Goal: Task Accomplishment & Management: Manage account settings

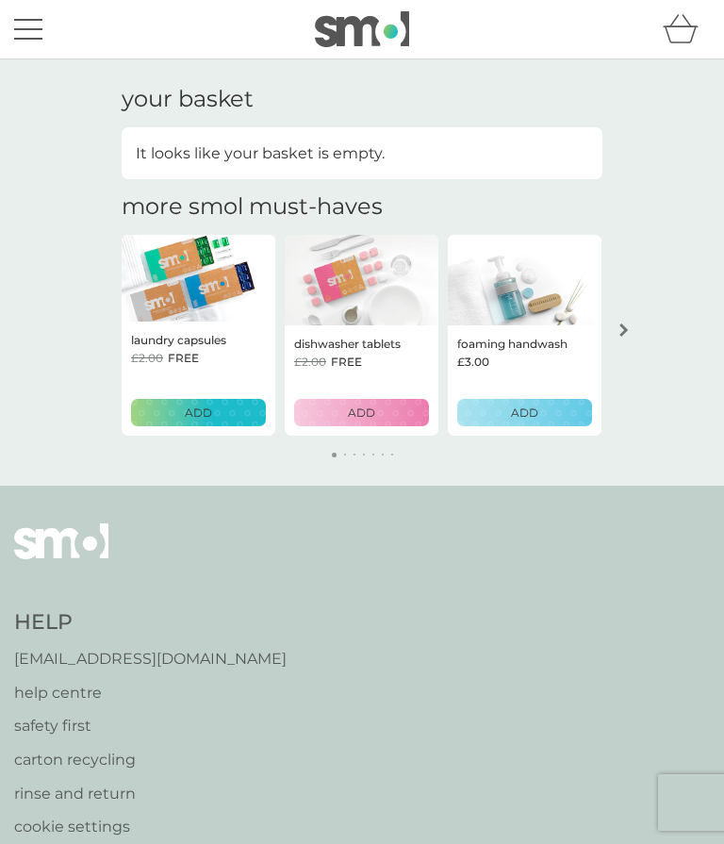
click at [29, 31] on button "menu" at bounding box center [28, 29] width 28 height 36
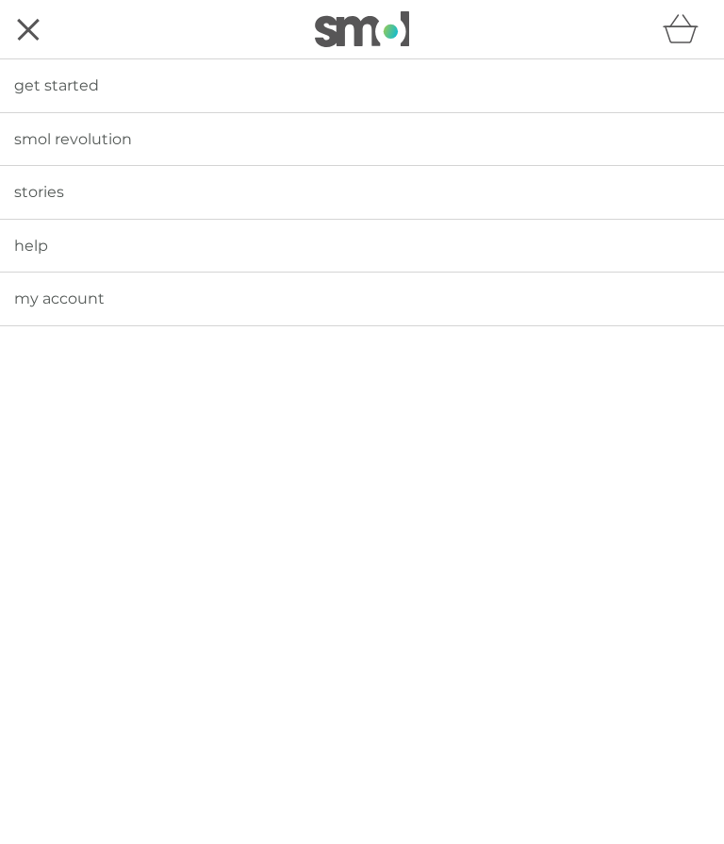
click at [86, 303] on span "my account" at bounding box center [59, 298] width 90 height 18
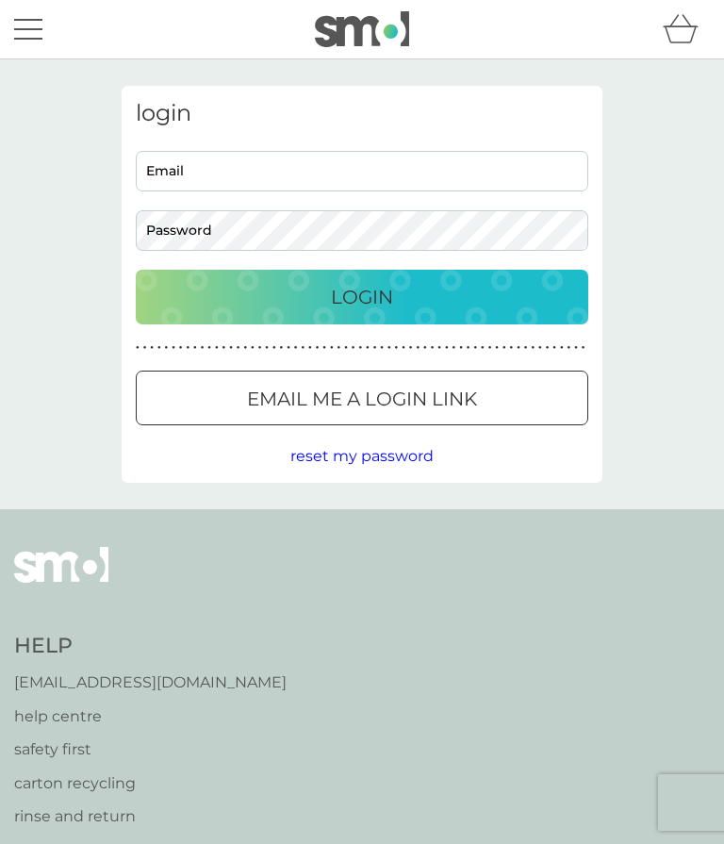
click at [361, 160] on input "Email" at bounding box center [362, 171] width 452 height 41
type input "[EMAIL_ADDRESS][DOMAIN_NAME]"
click at [362, 296] on button "Login" at bounding box center [362, 297] width 452 height 55
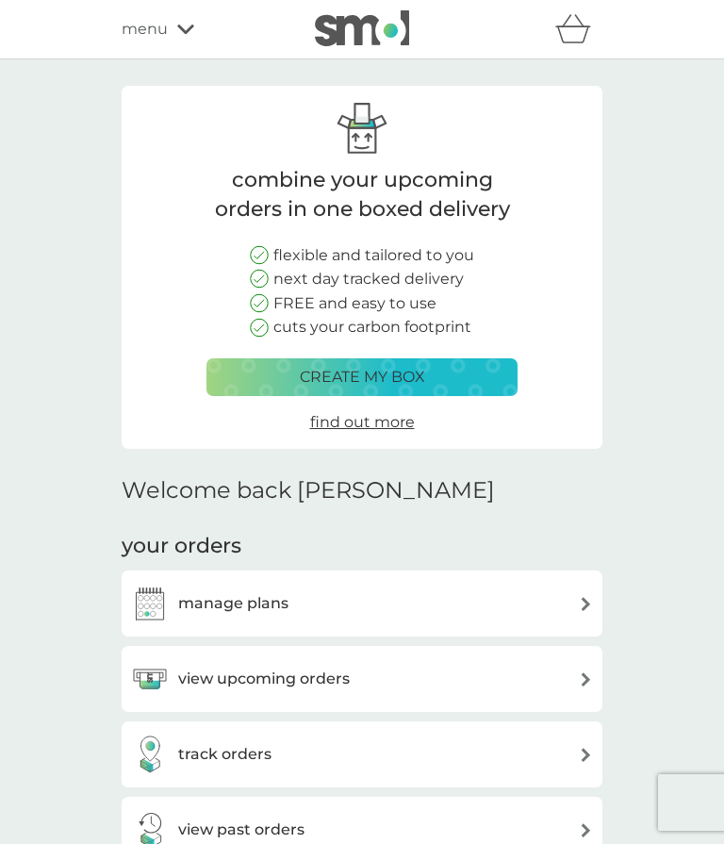
scroll to position [9, 0]
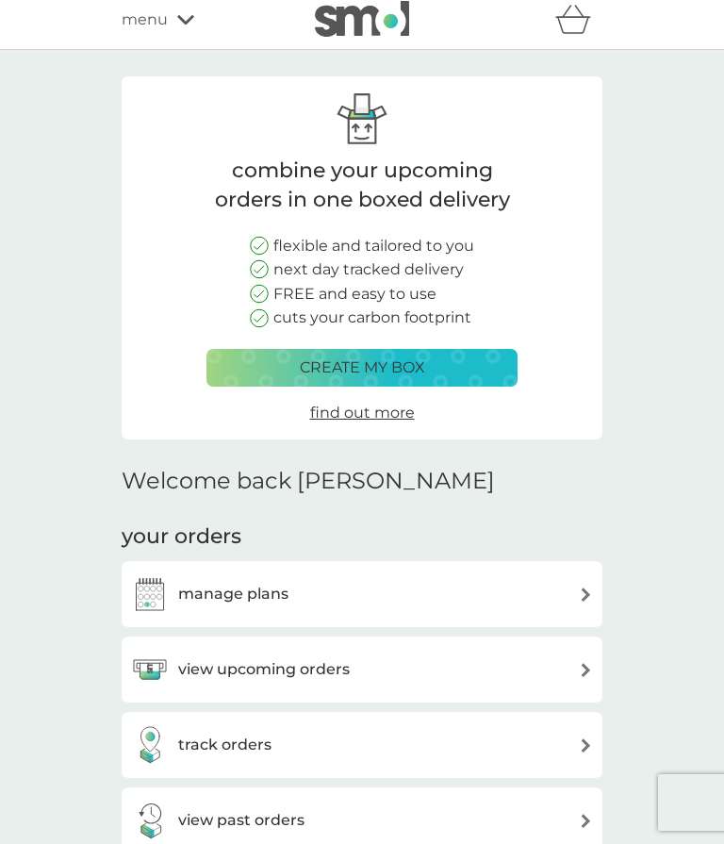
click at [569, 589] on div "manage plans" at bounding box center [362, 594] width 462 height 38
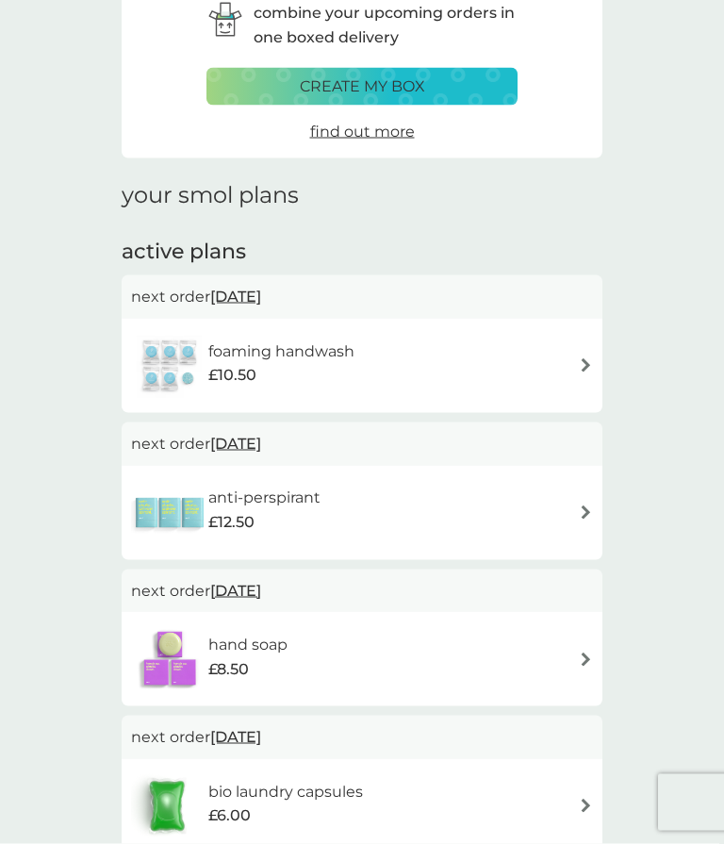
scroll to position [98, 0]
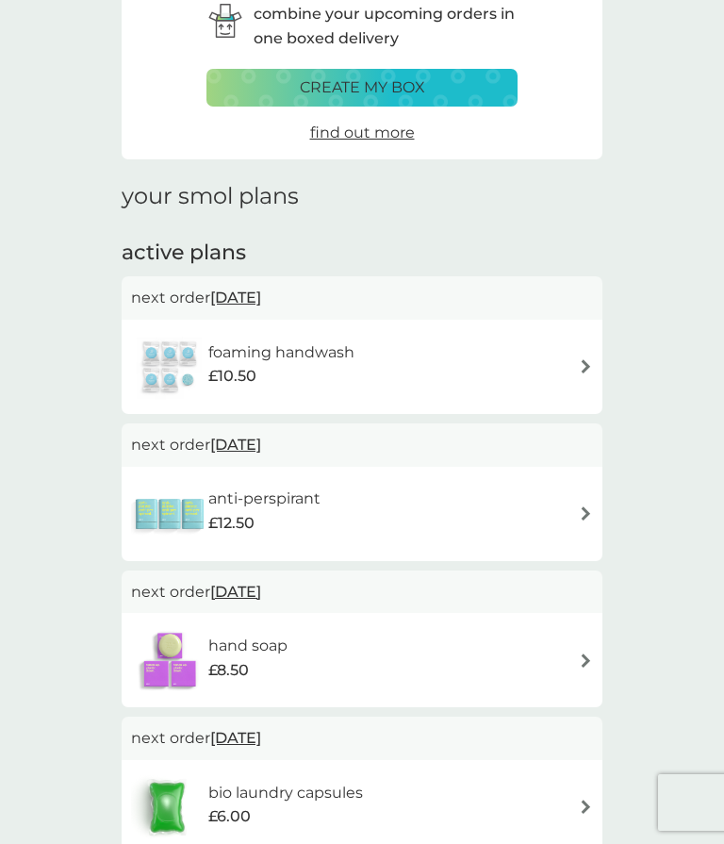
click at [572, 507] on div "anti-perspirant £12.50" at bounding box center [362, 514] width 462 height 66
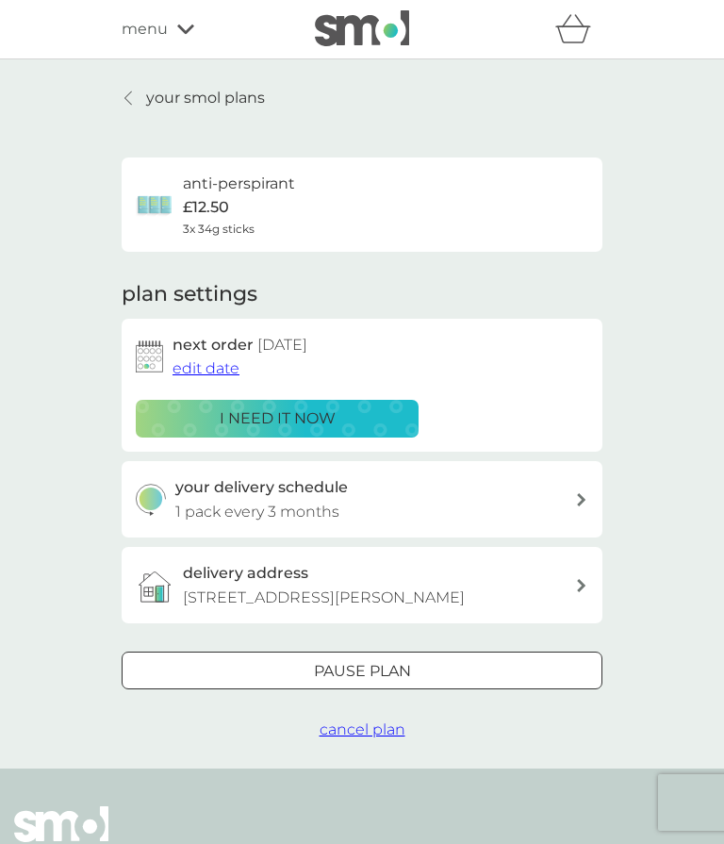
click at [195, 365] on span "edit date" at bounding box center [206, 368] width 67 height 18
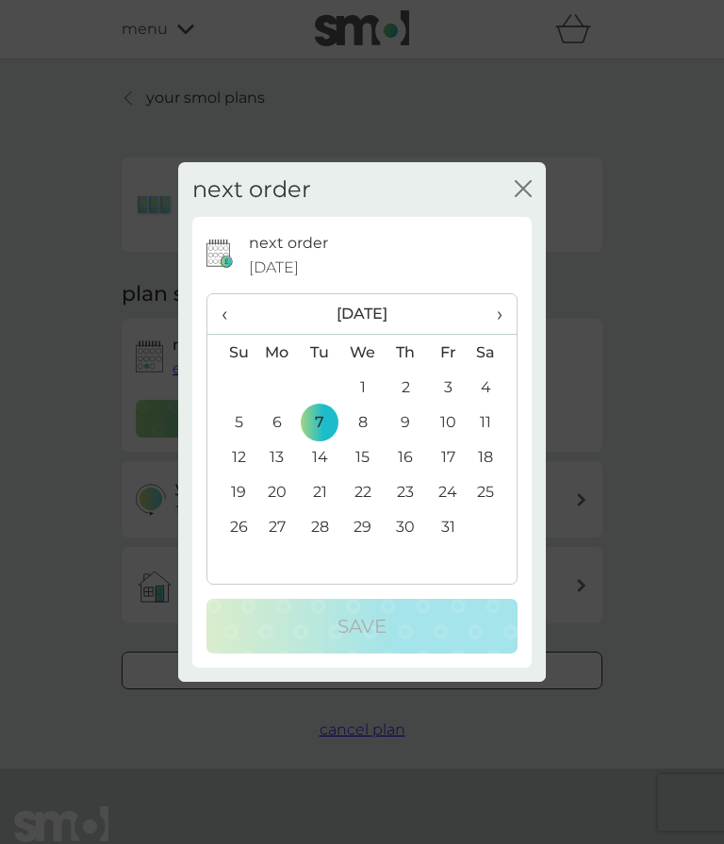
click at [234, 334] on span "‹" at bounding box center [232, 314] width 20 height 40
click at [450, 439] on td "12" at bounding box center [448, 421] width 42 height 35
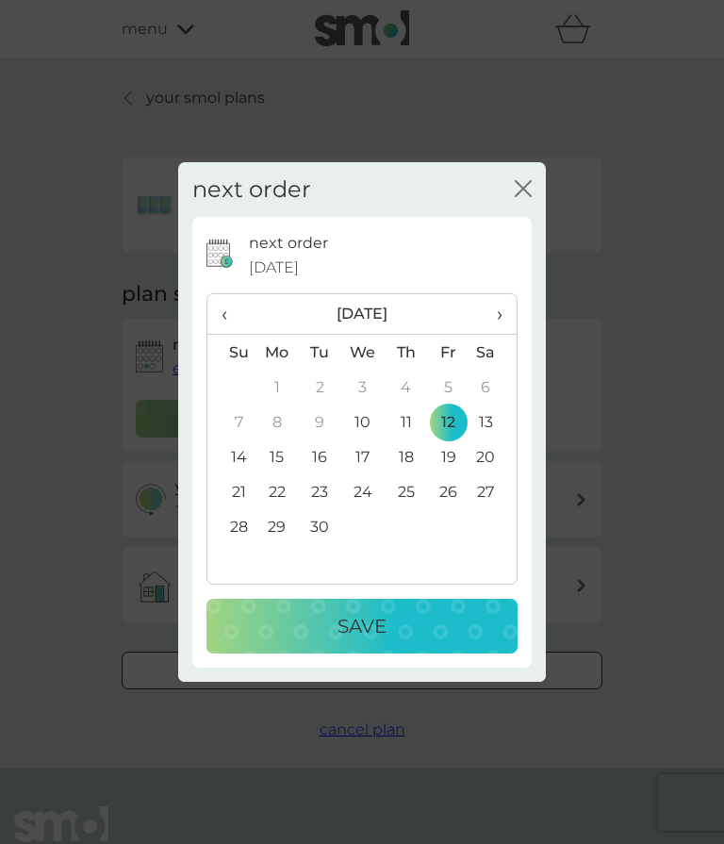
click at [423, 641] on div "Save" at bounding box center [361, 626] width 273 height 30
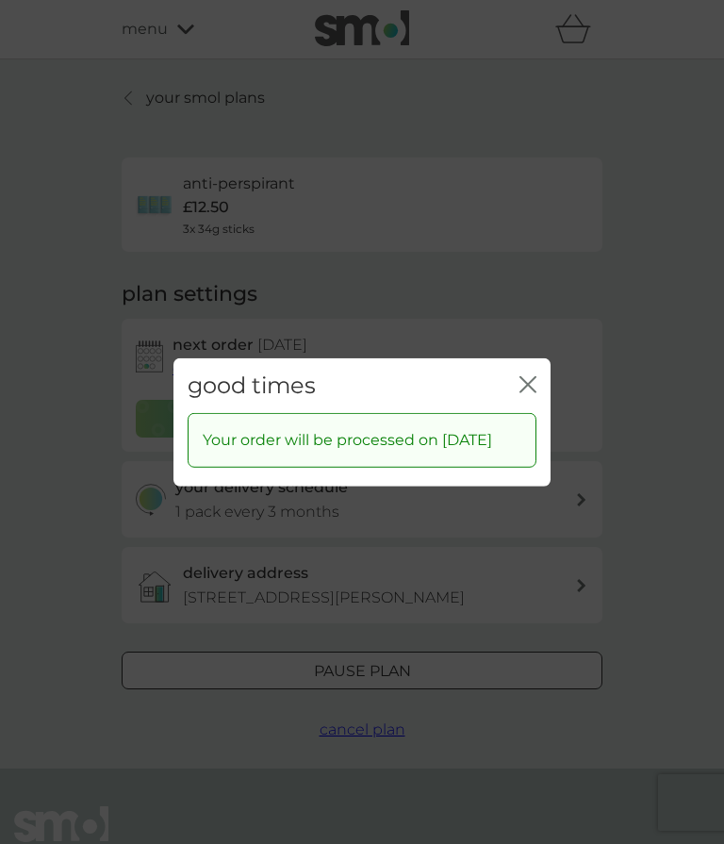
click at [531, 391] on icon "close" at bounding box center [532, 383] width 8 height 15
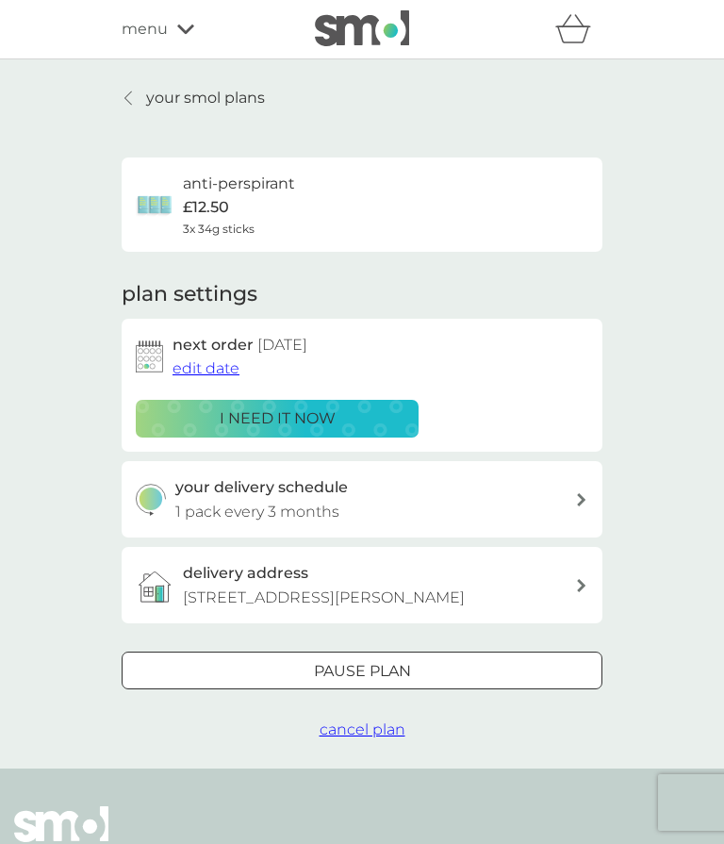
click at [133, 102] on div at bounding box center [129, 97] width 13 height 15
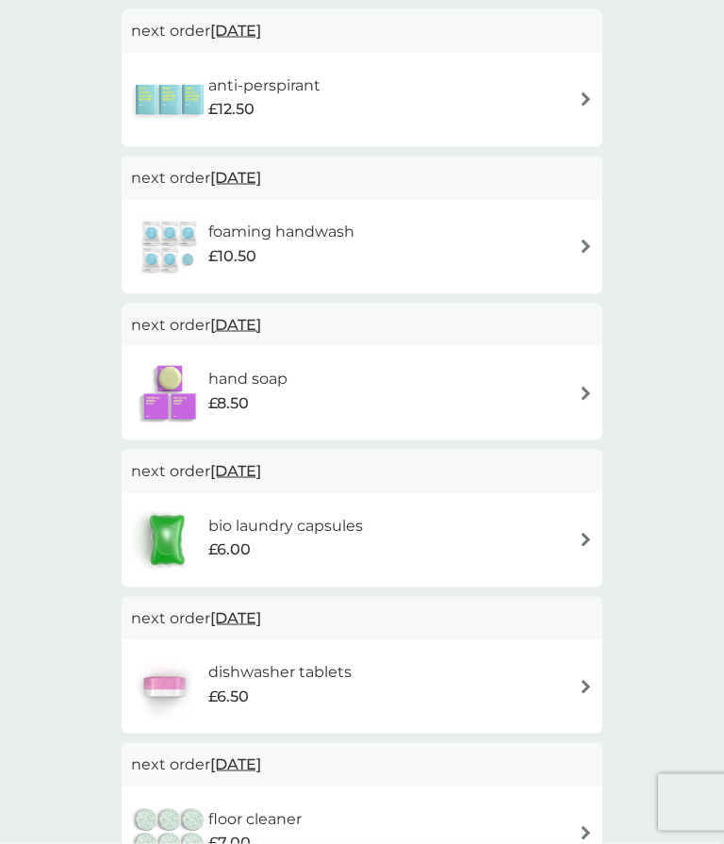
scroll to position [366, 0]
click at [580, 535] on img at bounding box center [586, 539] width 14 height 14
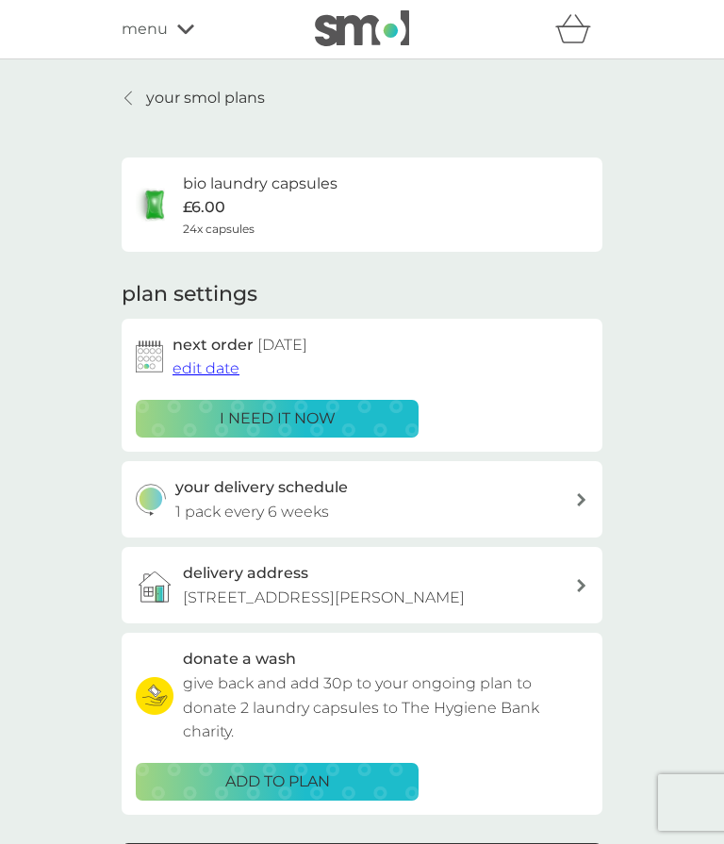
click at [191, 367] on span "edit date" at bounding box center [206, 368] width 67 height 18
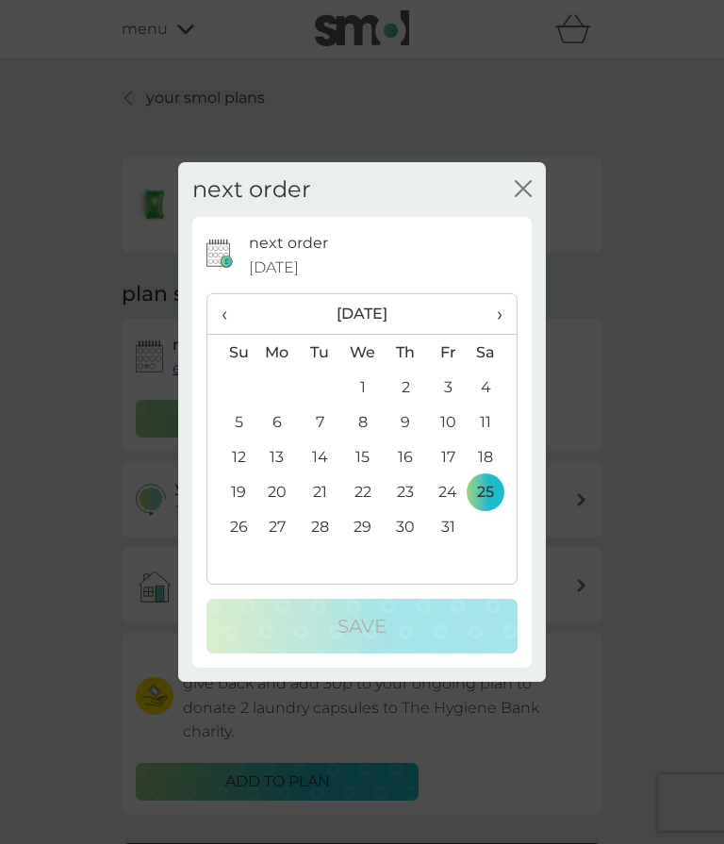
click at [223, 334] on span "‹" at bounding box center [232, 314] width 20 height 40
click at [449, 439] on td "12" at bounding box center [448, 421] width 42 height 35
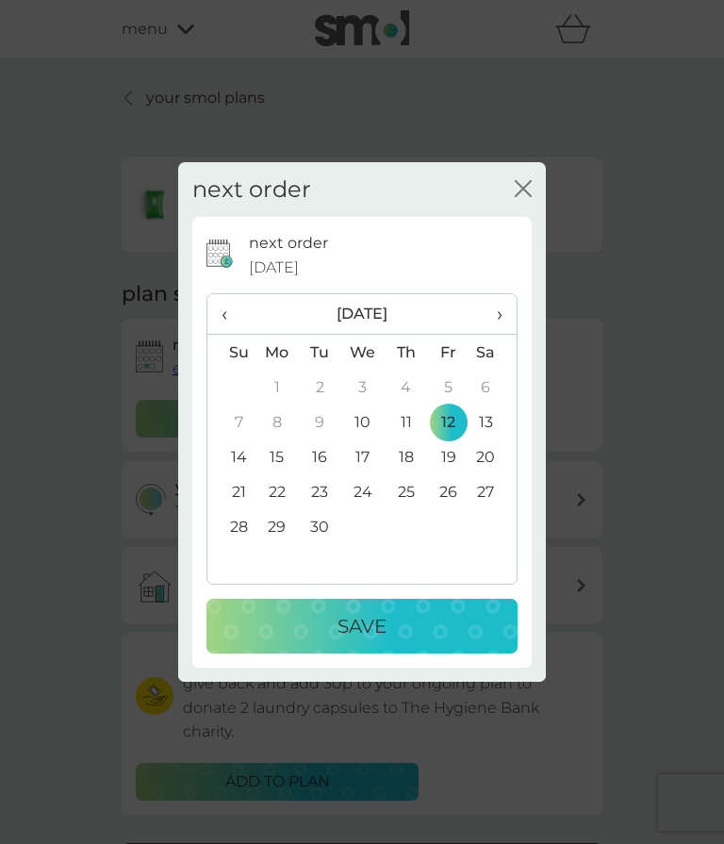
click at [405, 641] on div "Save" at bounding box center [361, 626] width 273 height 30
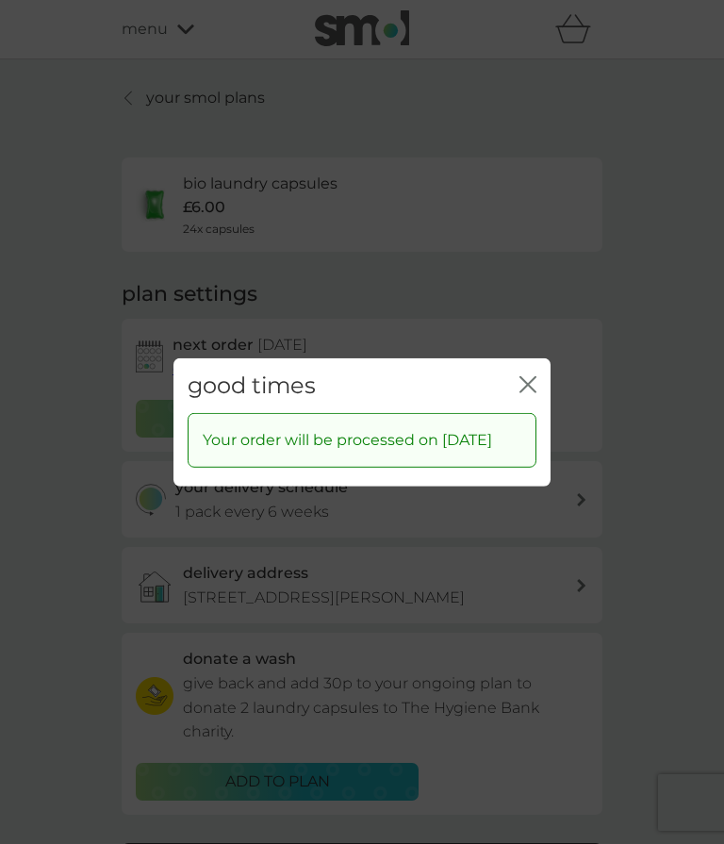
click at [520, 392] on icon "close" at bounding box center [527, 383] width 17 height 17
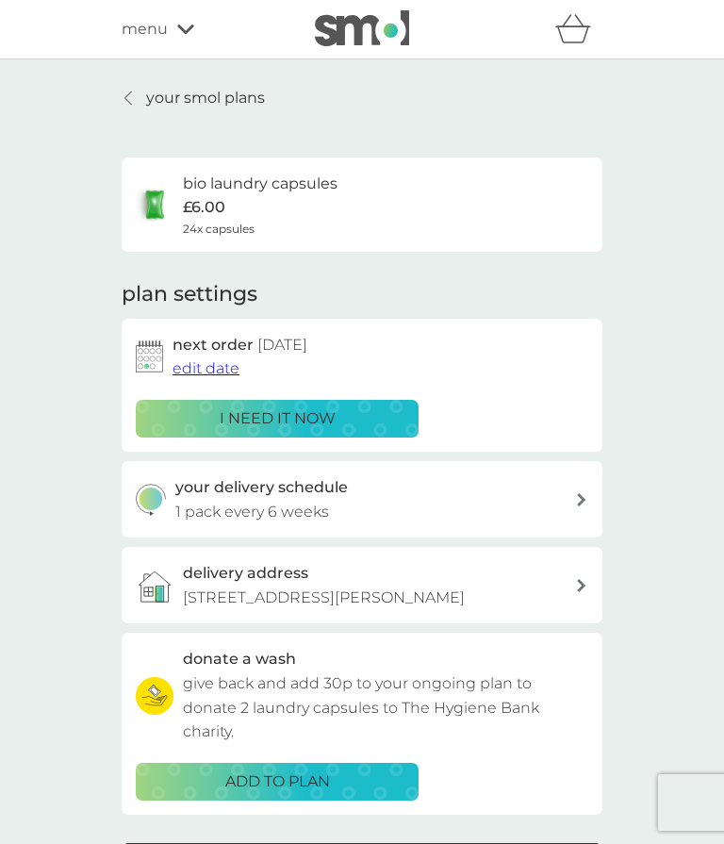
click at [130, 101] on icon at bounding box center [128, 97] width 8 height 15
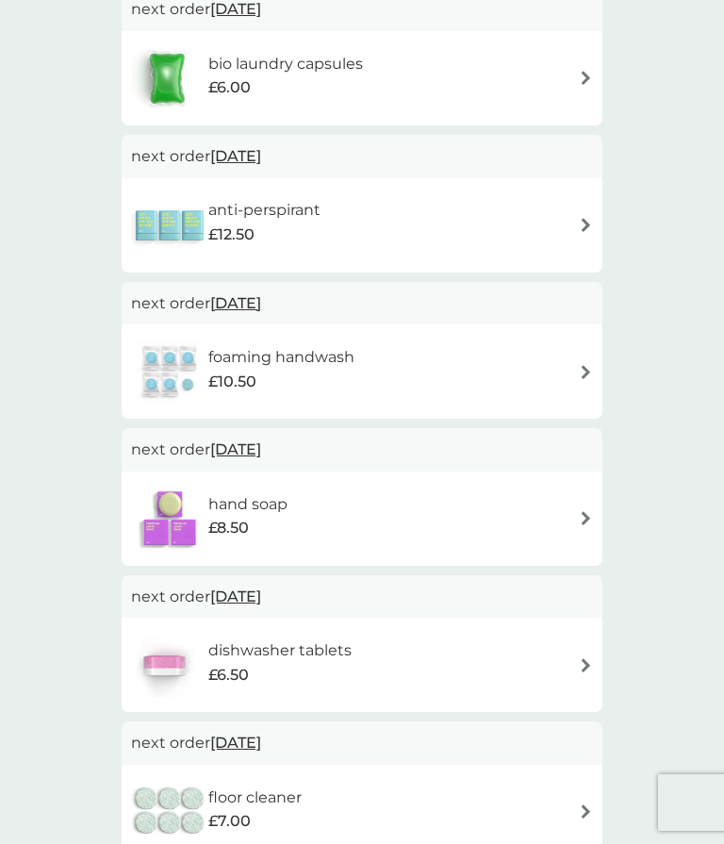
scroll to position [397, 0]
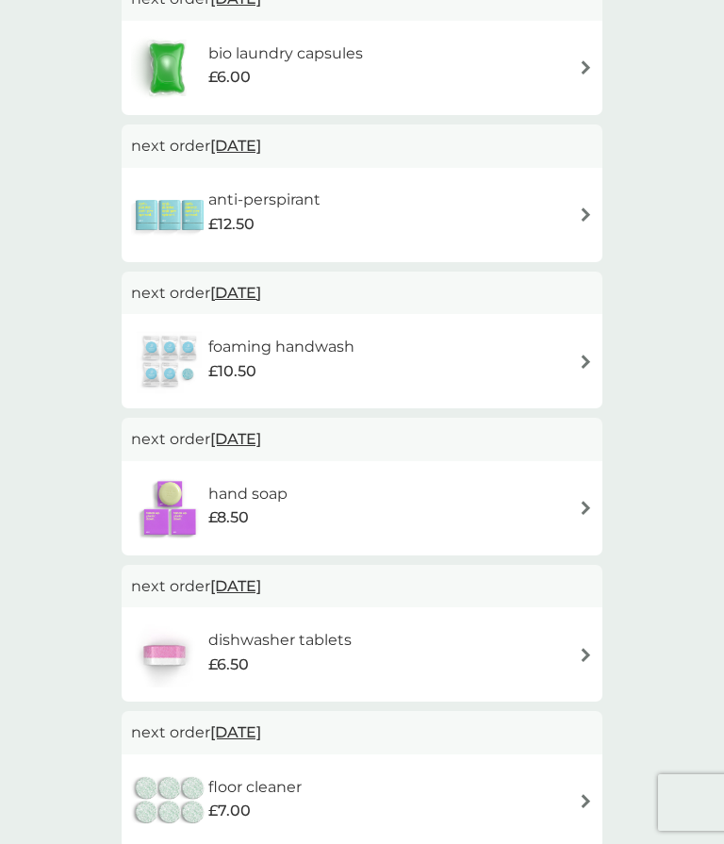
click at [575, 649] on div "dishwasher tablets £6.50" at bounding box center [362, 654] width 462 height 66
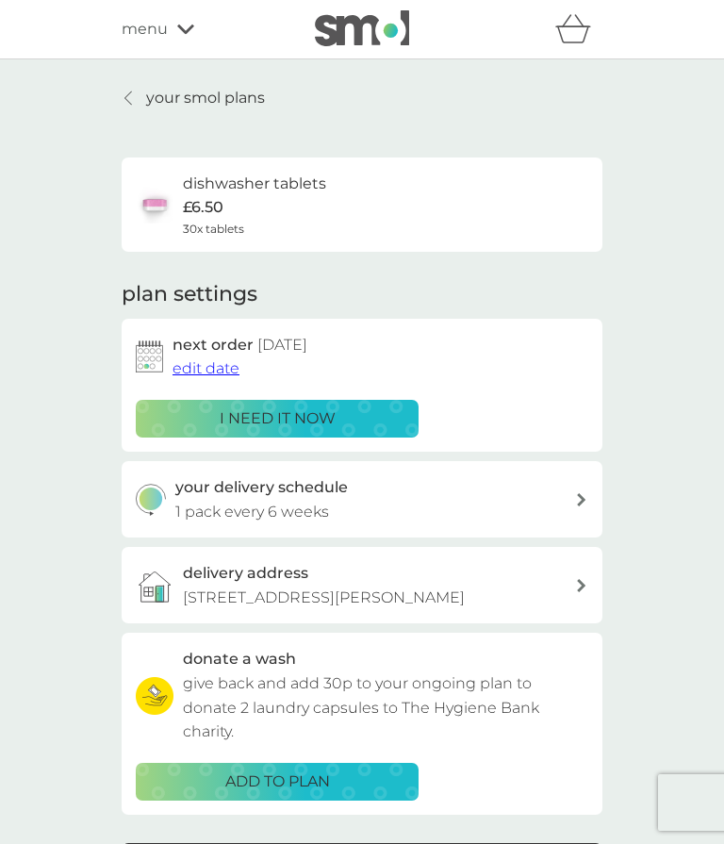
click at [206, 362] on span "edit date" at bounding box center [206, 368] width 67 height 18
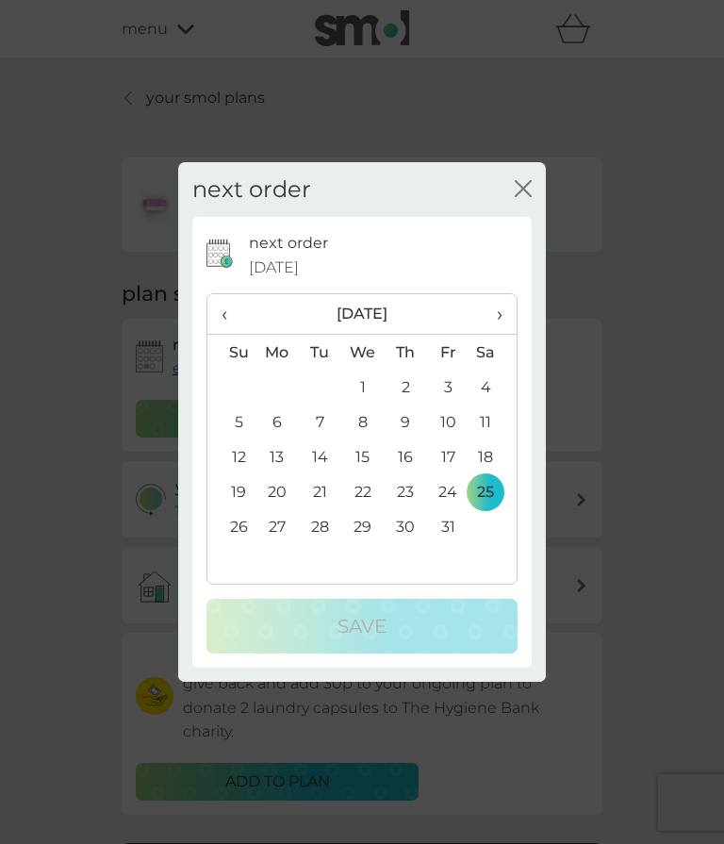
click at [227, 334] on span "‹" at bounding box center [232, 314] width 20 height 40
click at [448, 439] on td "12" at bounding box center [448, 421] width 42 height 35
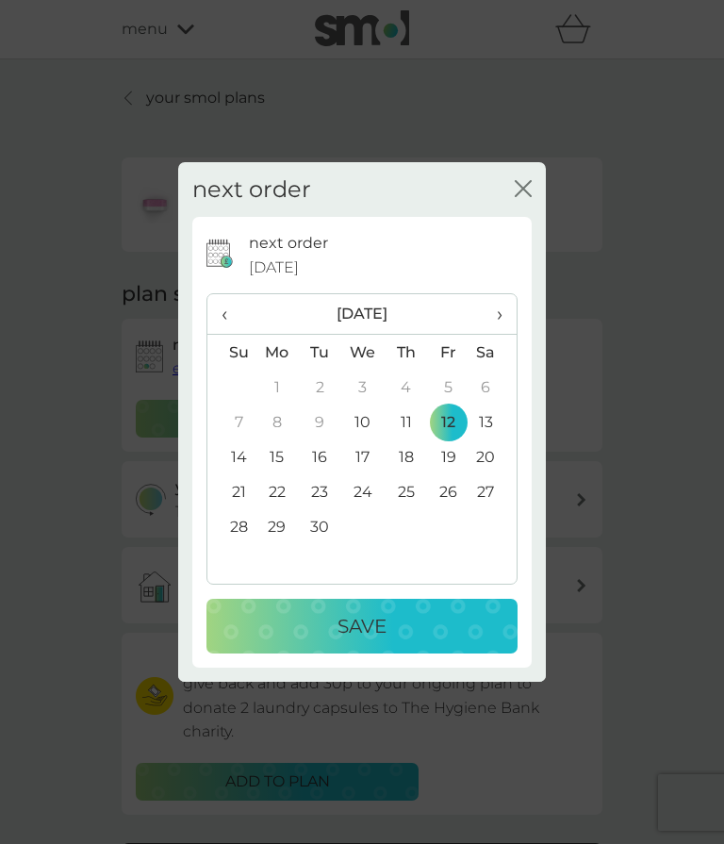
click at [433, 641] on div "Save" at bounding box center [361, 626] width 273 height 30
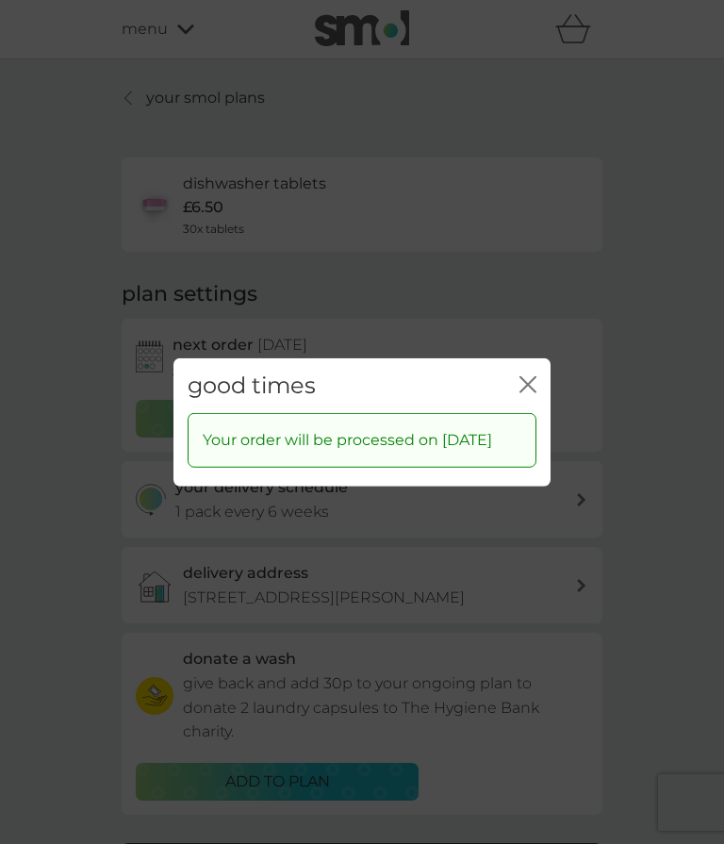
click at [534, 392] on icon "close" at bounding box center [527, 383] width 17 height 17
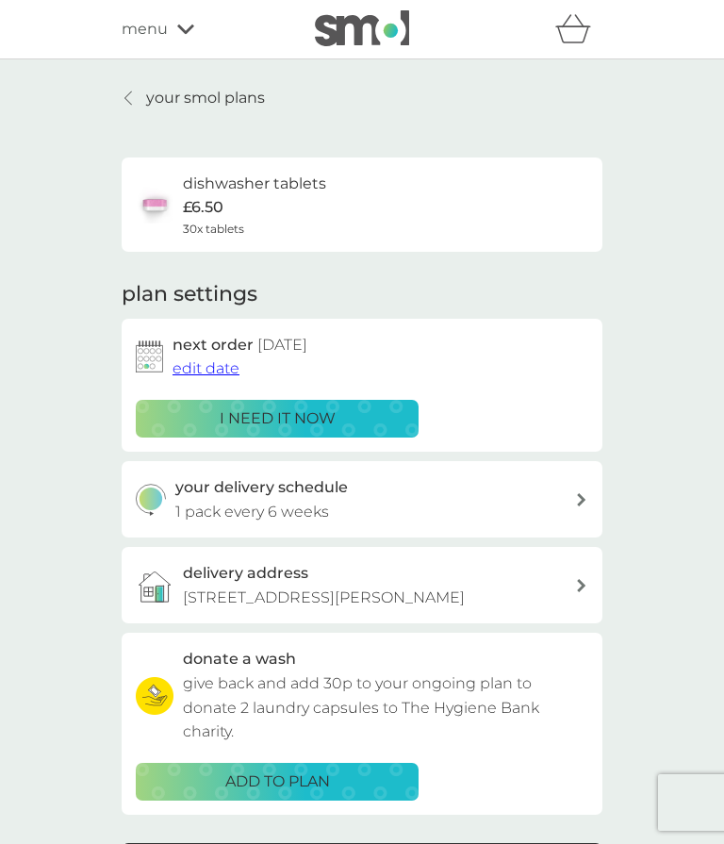
click at [136, 99] on div at bounding box center [129, 97] width 13 height 15
